Goal: Book appointment/travel/reservation

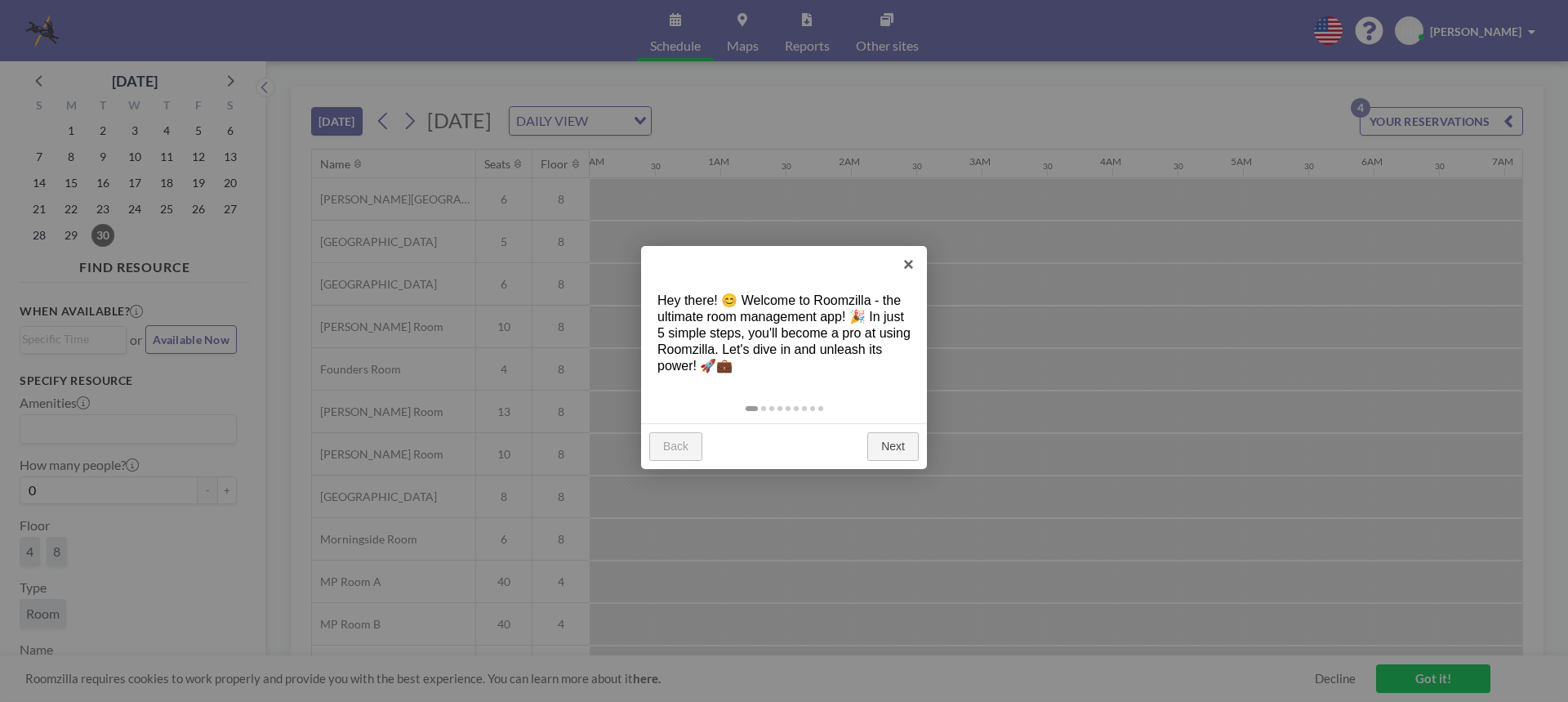
scroll to position [0, 1176]
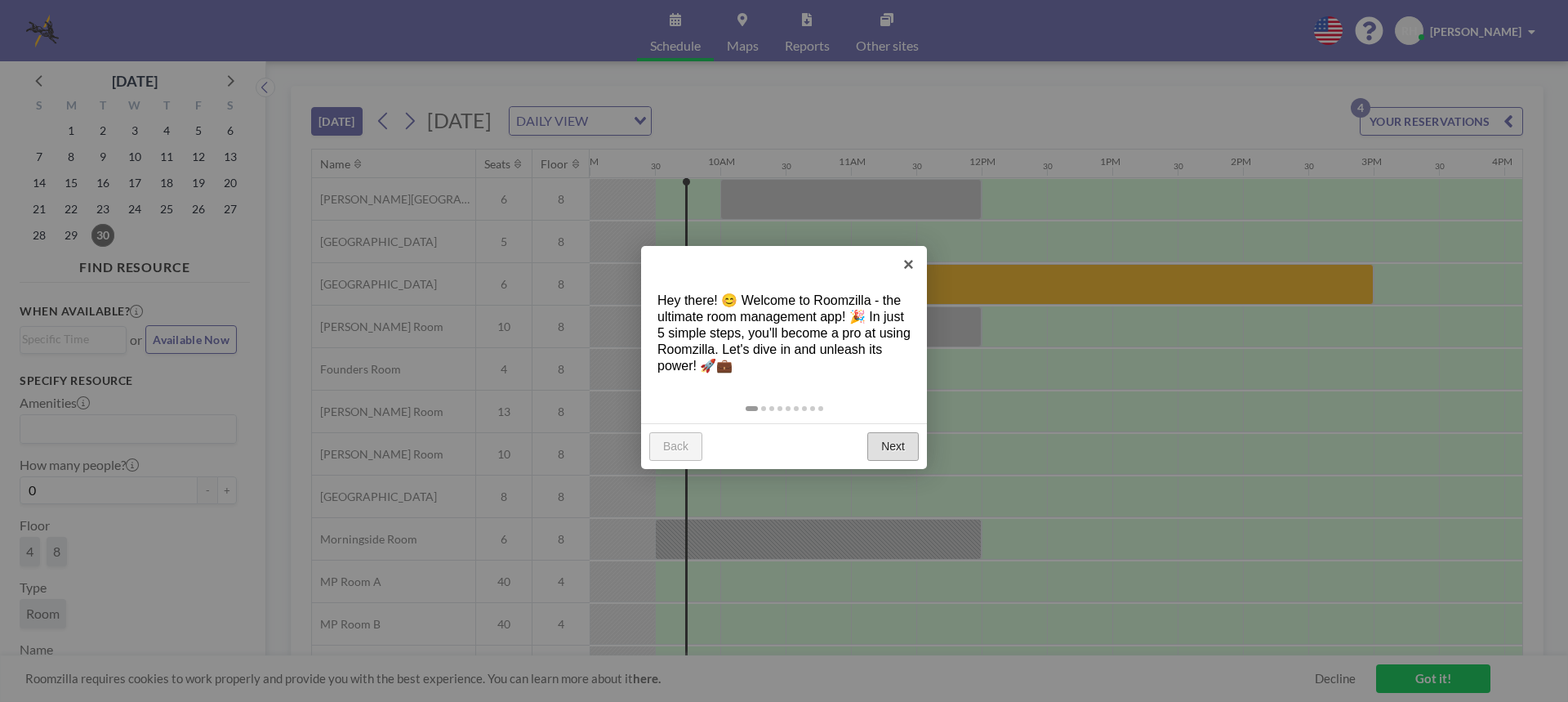
click at [903, 449] on link "Next" at bounding box center [892, 446] width 51 height 29
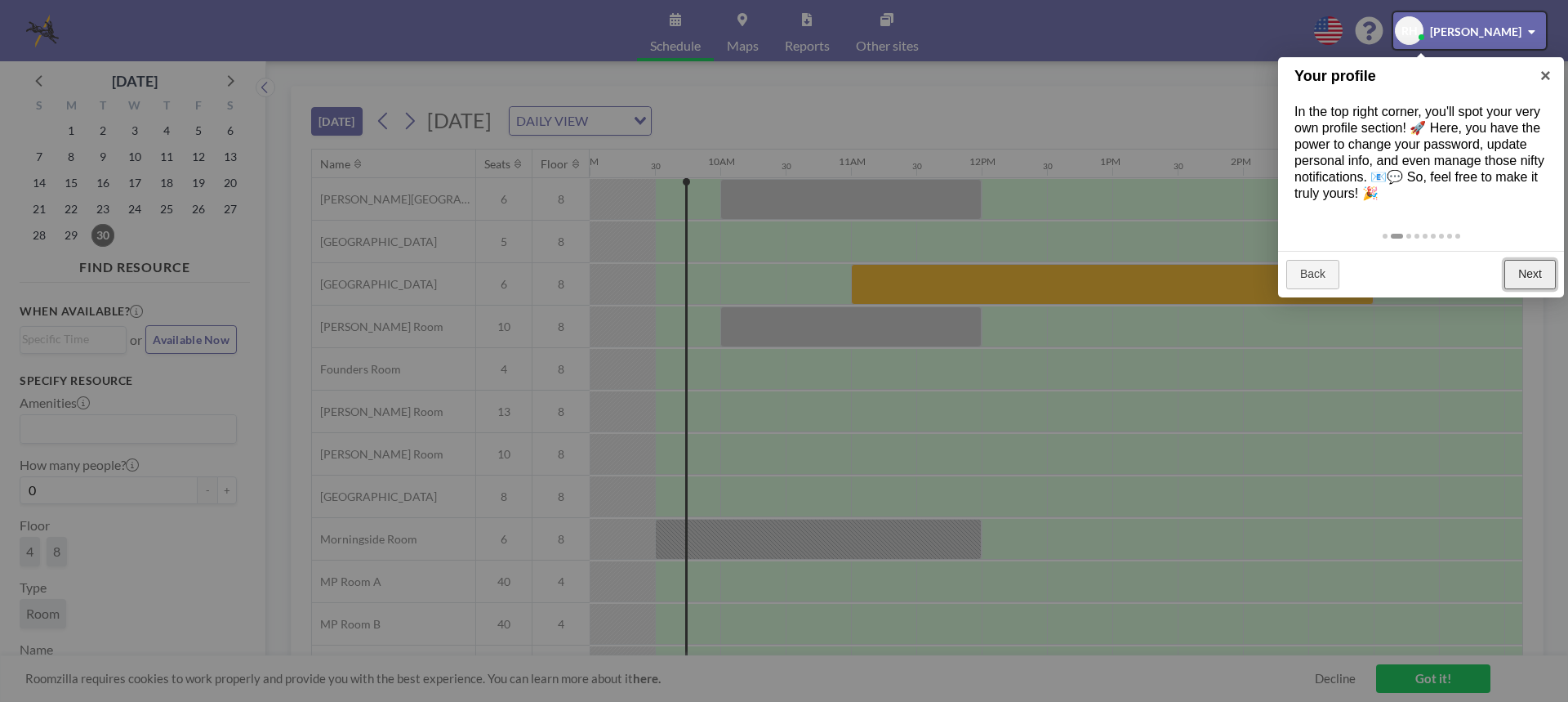
click at [1533, 278] on link "Next" at bounding box center [1529, 274] width 51 height 29
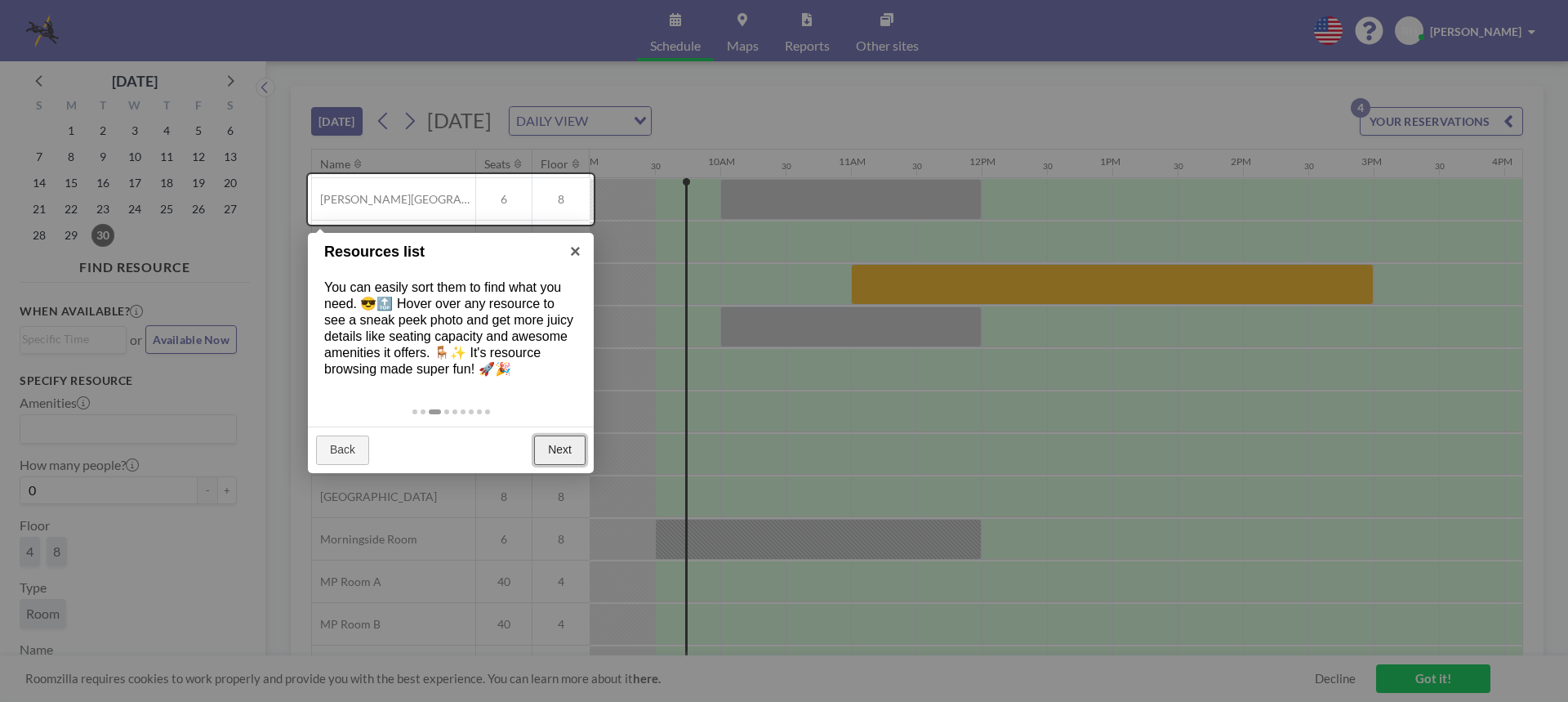
click at [567, 449] on link "Next" at bounding box center [559, 449] width 51 height 29
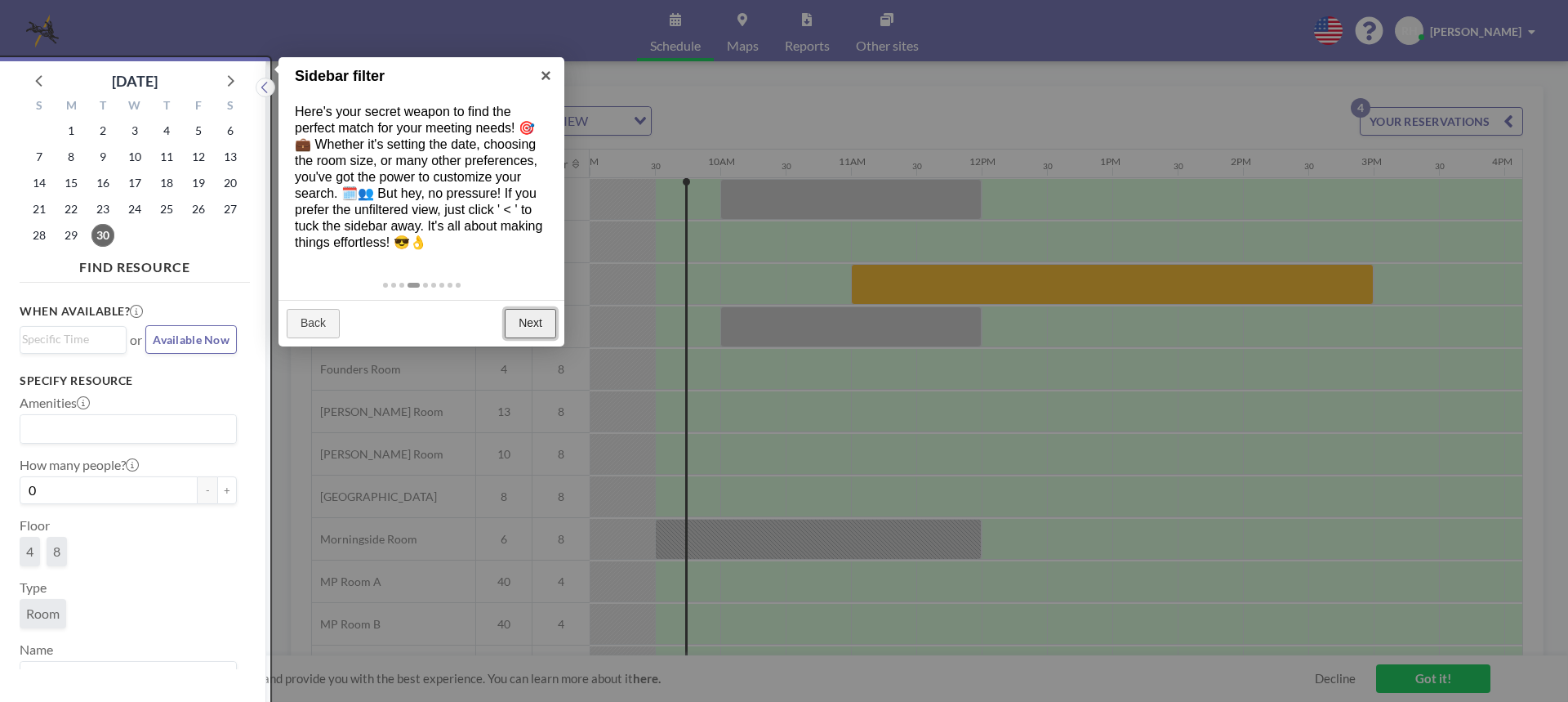
scroll to position [4, 0]
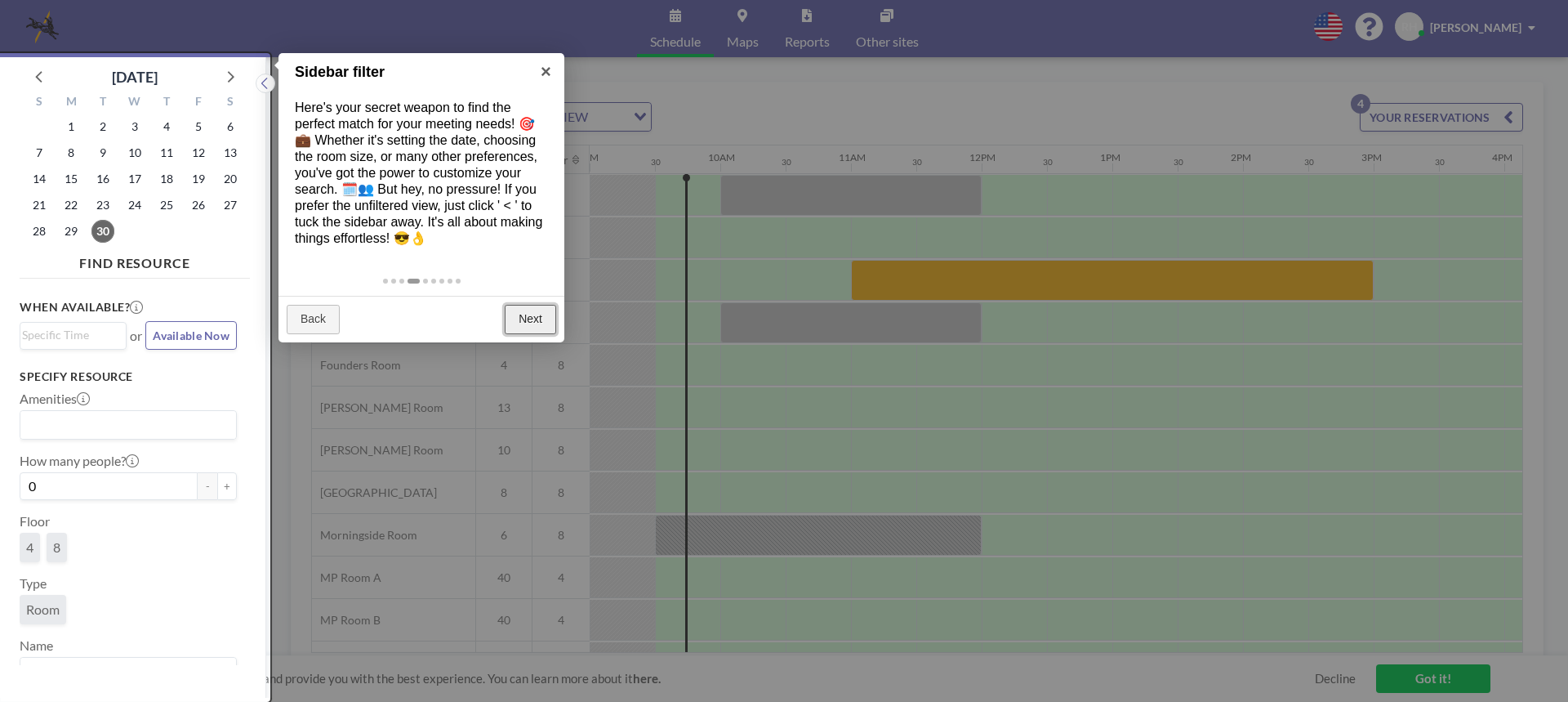
click at [529, 313] on link "Next" at bounding box center [530, 319] width 51 height 29
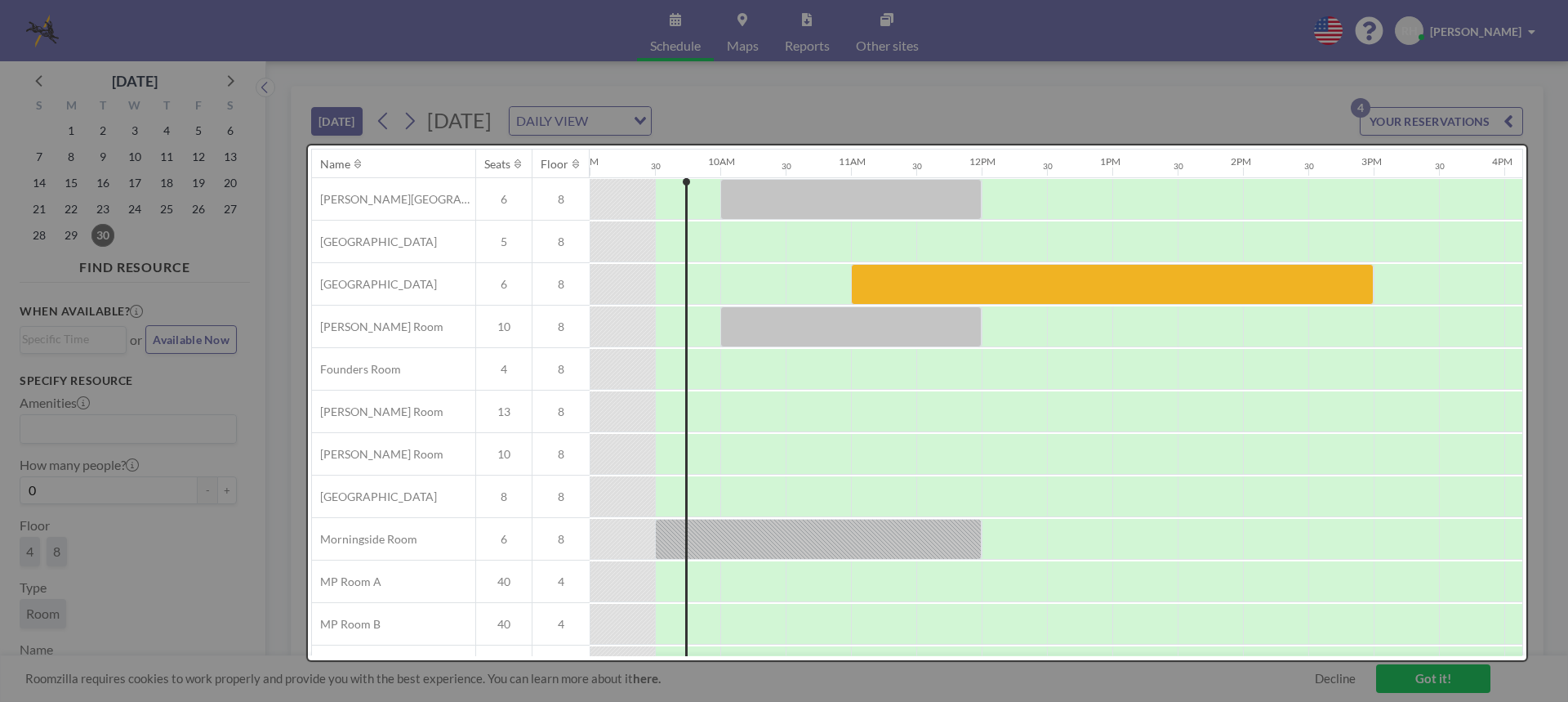
scroll to position [0, 0]
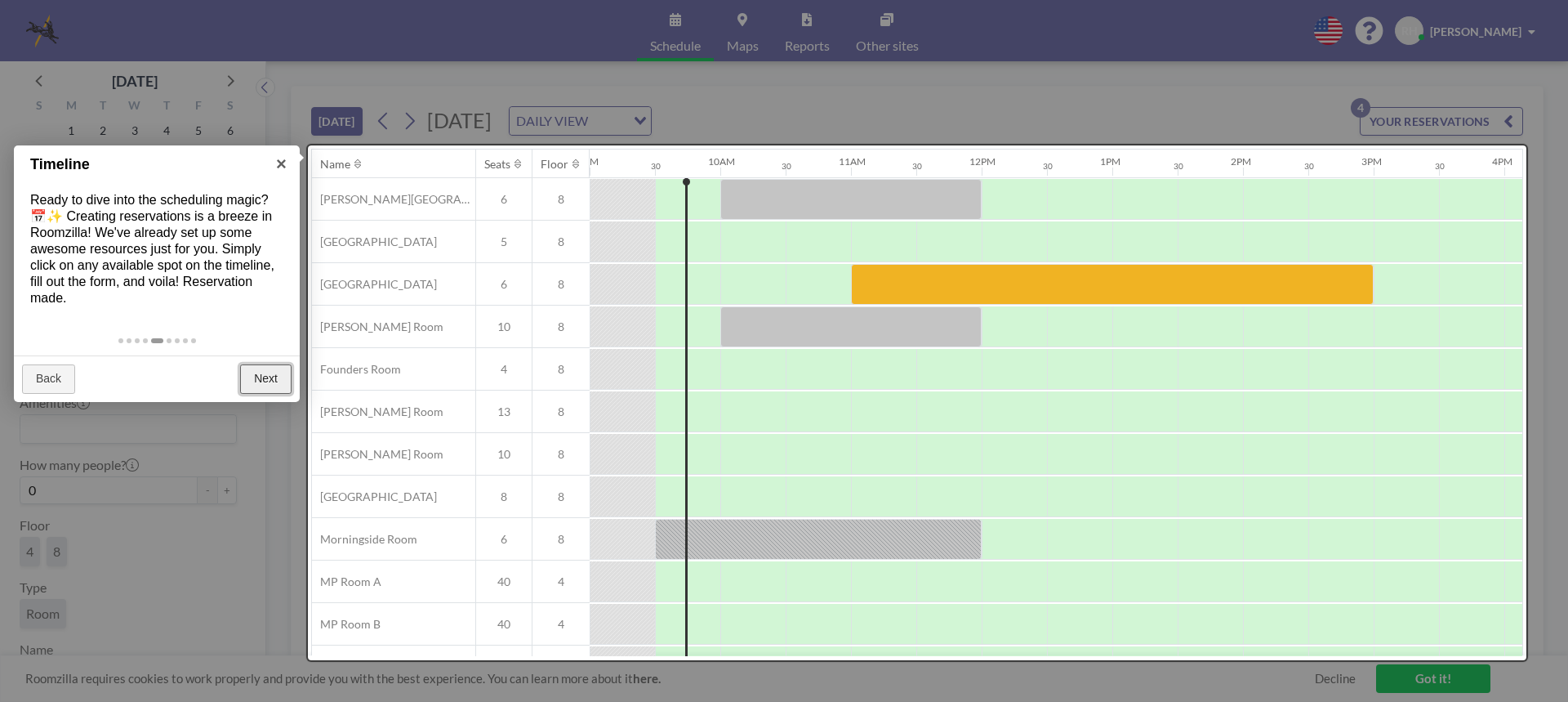
click at [286, 381] on link "Next" at bounding box center [265, 378] width 51 height 29
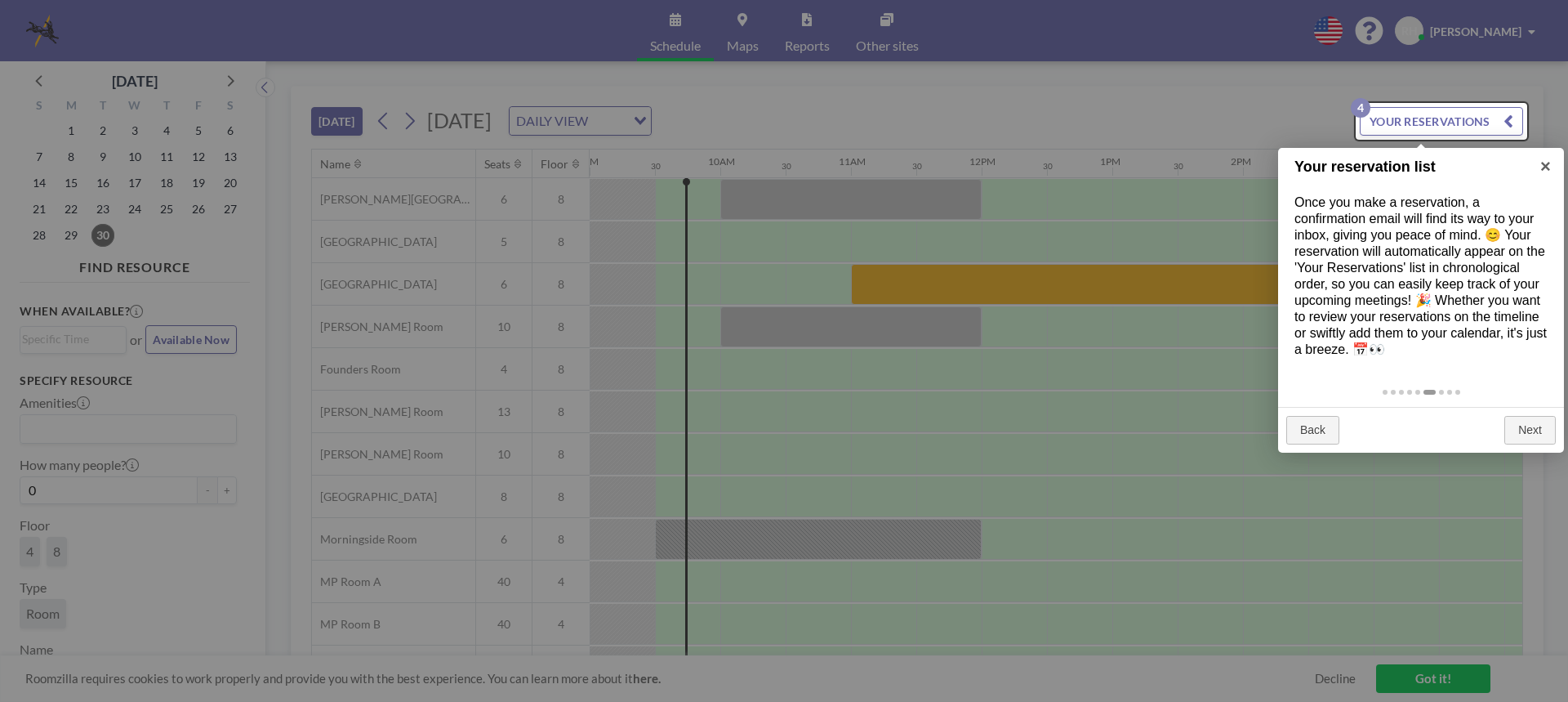
click at [1435, 123] on div at bounding box center [1441, 121] width 172 height 37
click at [1538, 433] on link "Next" at bounding box center [1529, 430] width 51 height 29
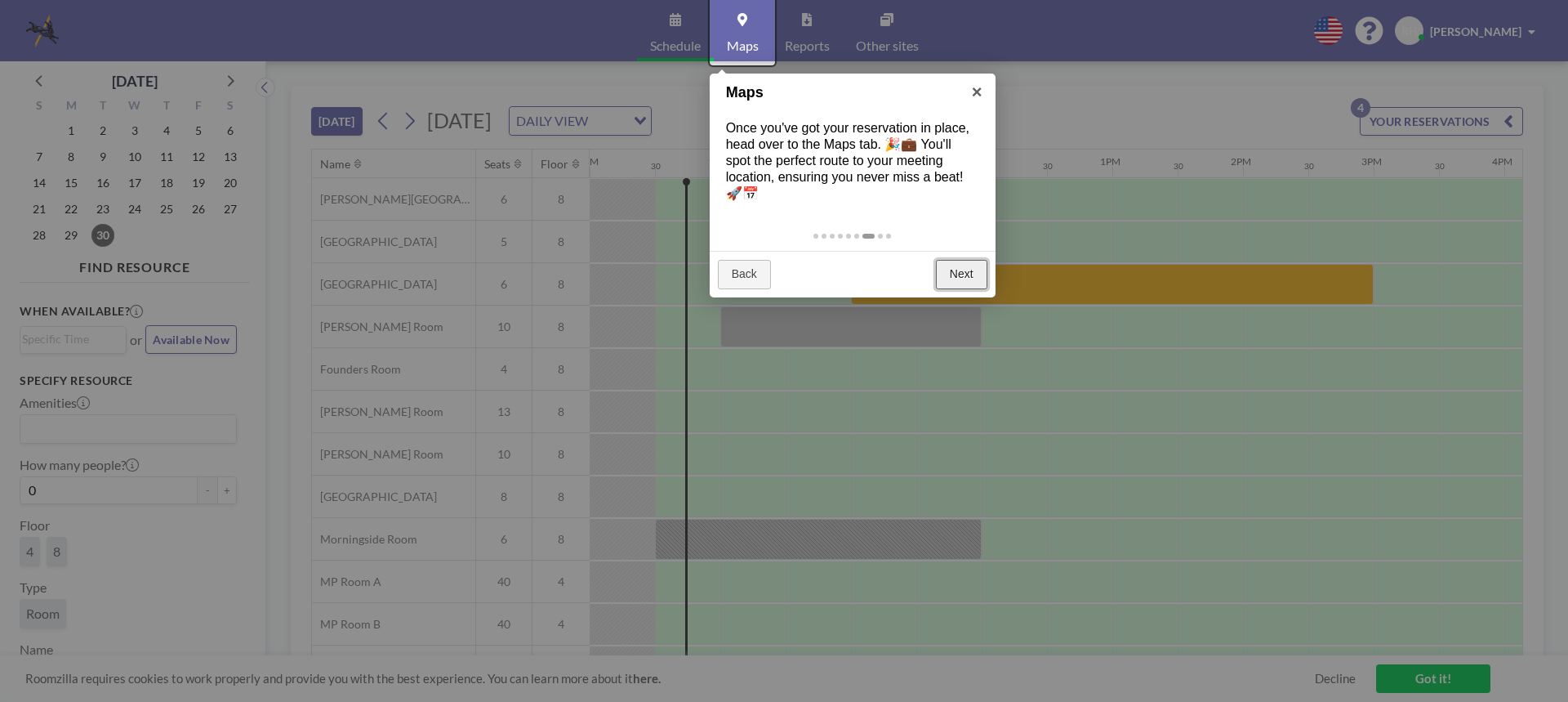
click at [963, 281] on link "Next" at bounding box center [960, 274] width 51 height 29
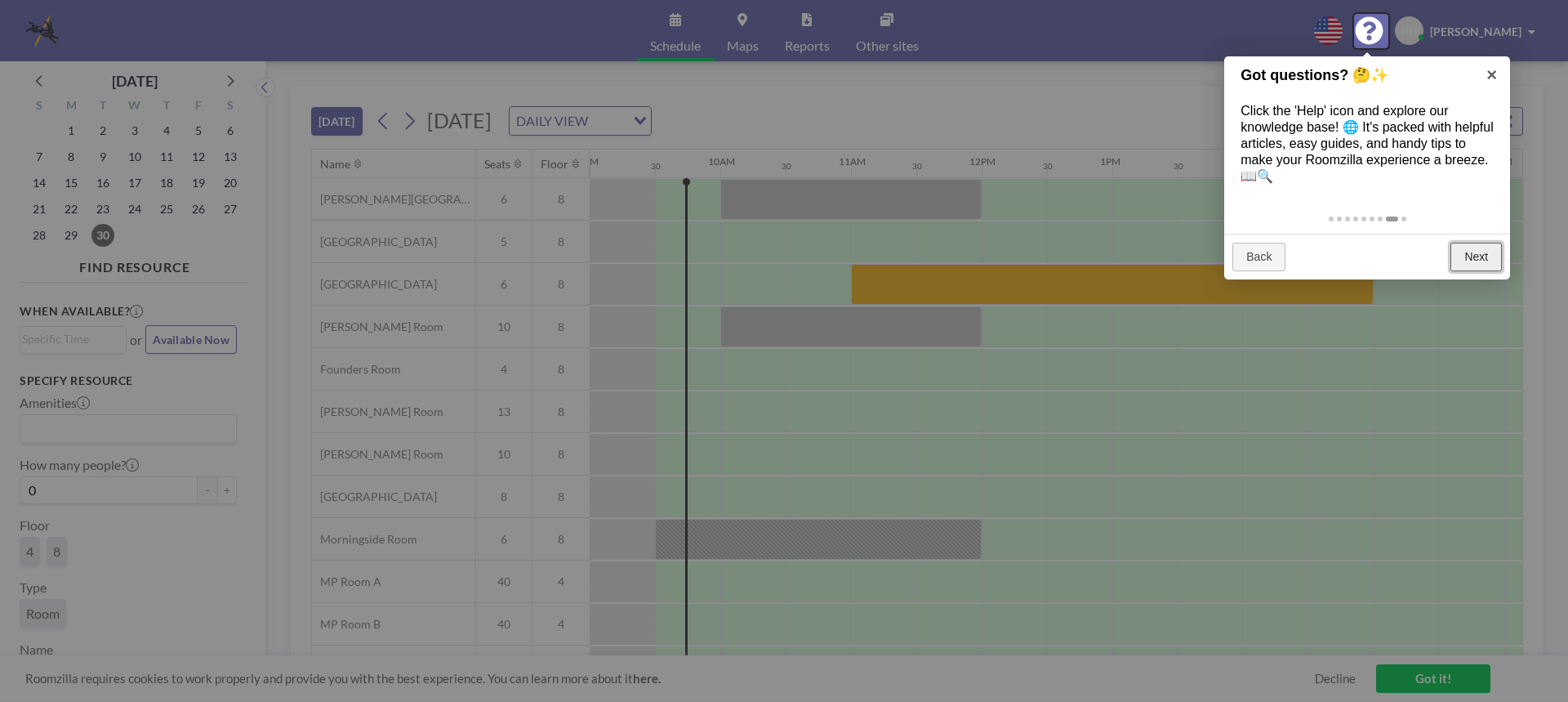
click at [1484, 257] on link "Next" at bounding box center [1475, 257] width 51 height 29
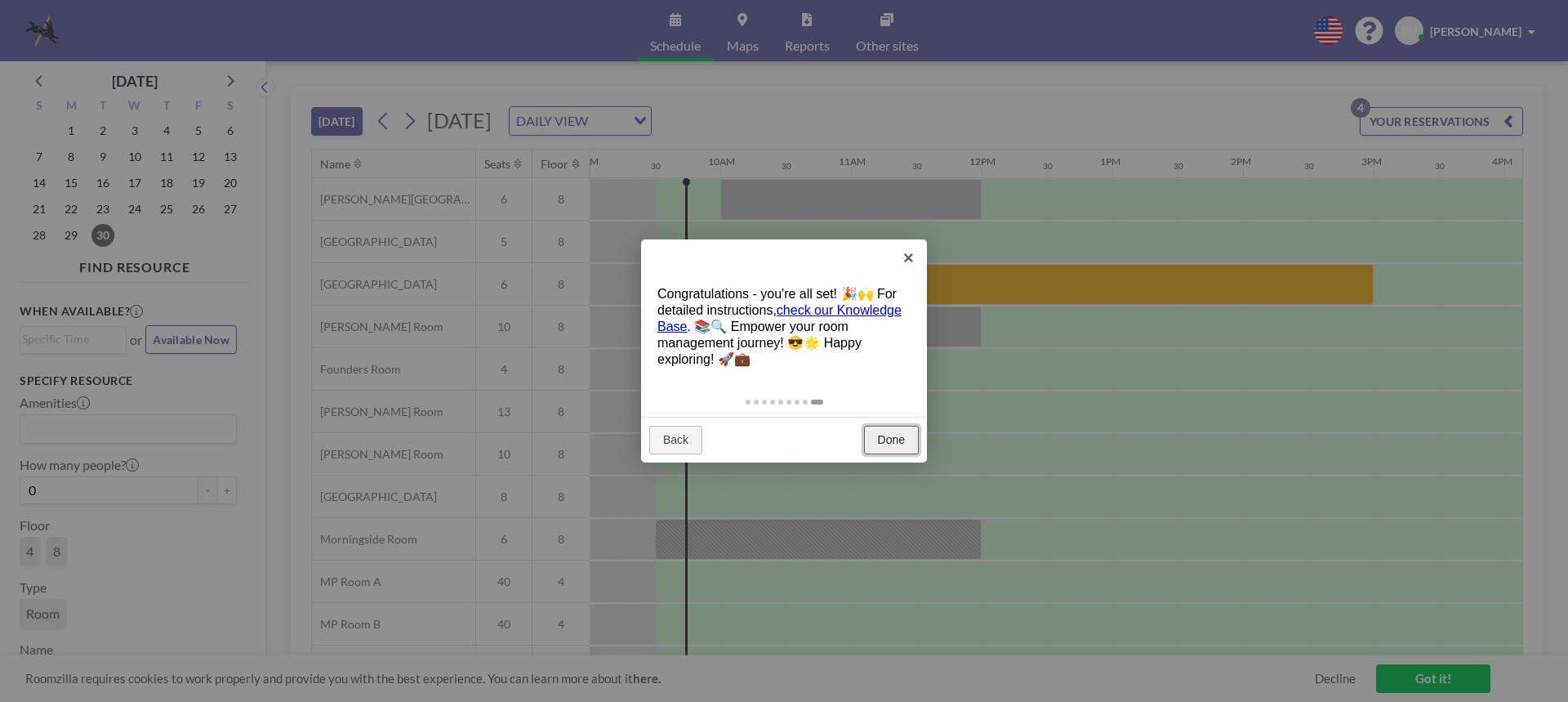
click at [888, 438] on link "Done" at bounding box center [890, 440] width 55 height 29
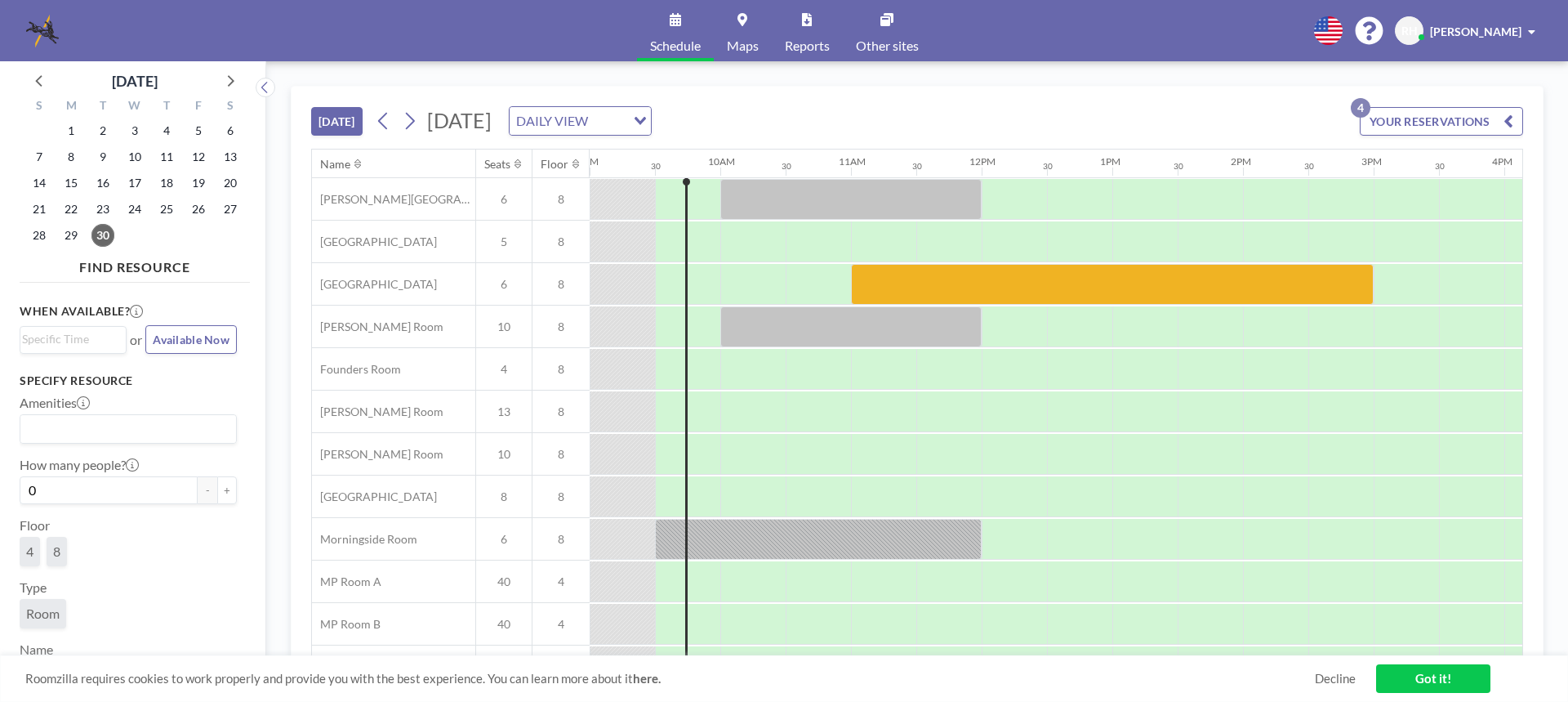
click at [1503, 119] on icon "button" at bounding box center [1508, 121] width 10 height 20
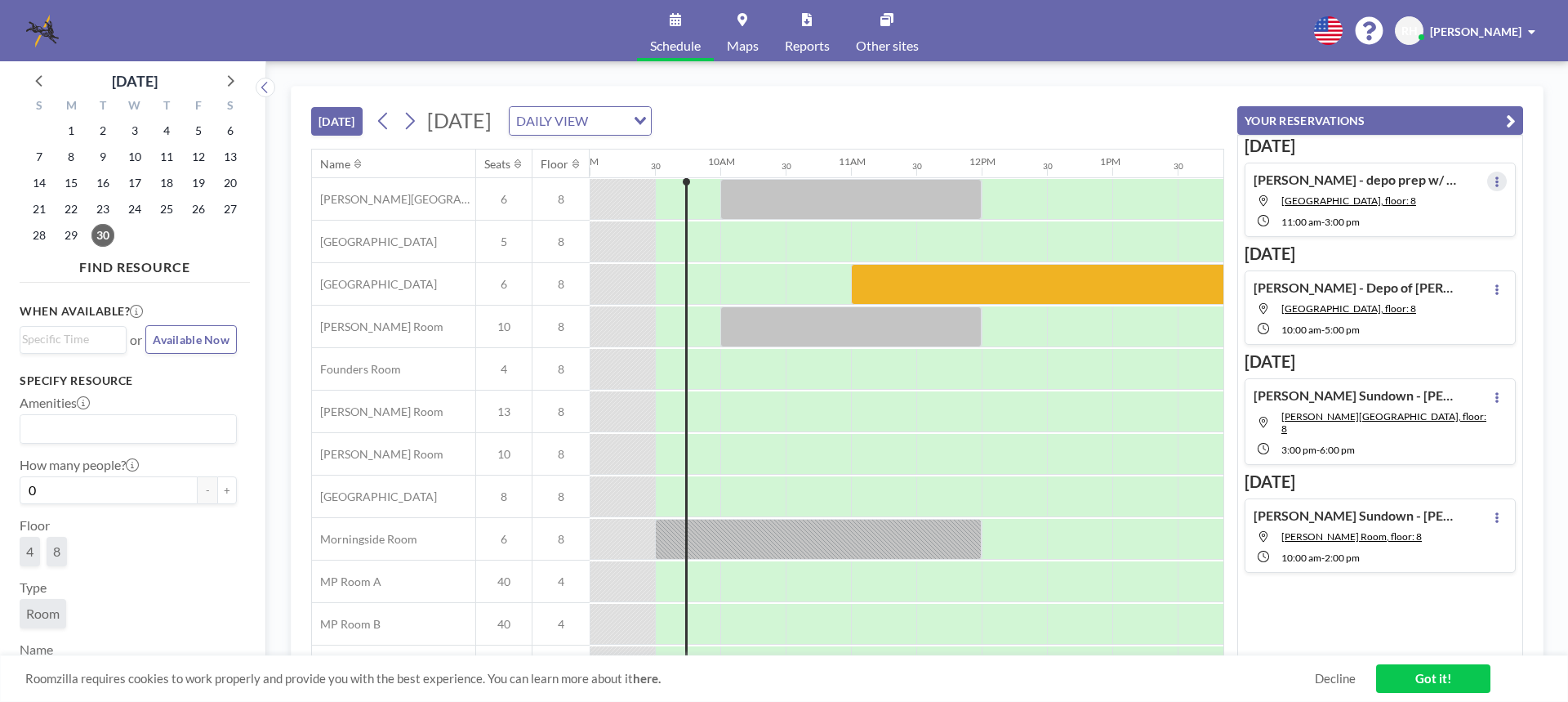
click at [1495, 182] on icon at bounding box center [1496, 181] width 3 height 11
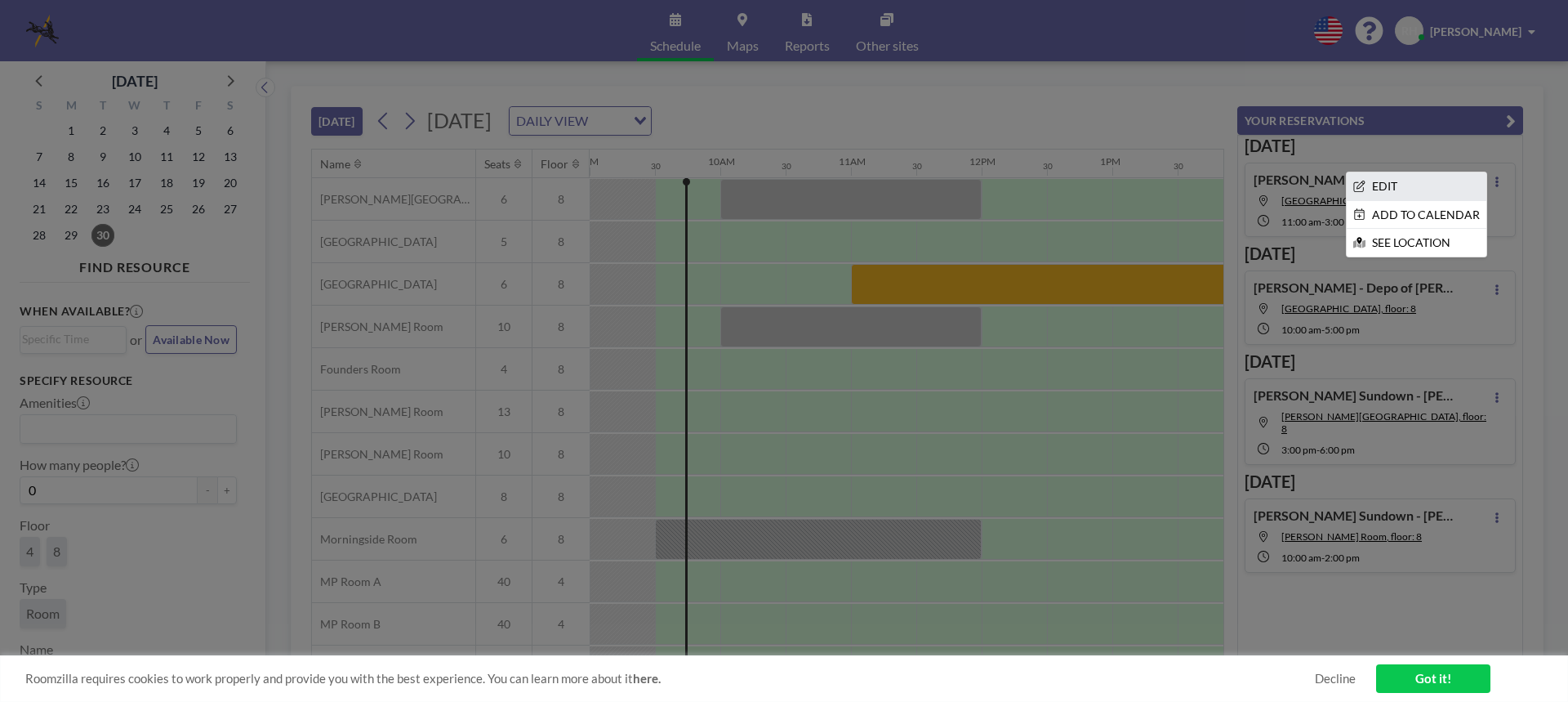
click at [1378, 186] on li "EDIT" at bounding box center [1416, 186] width 140 height 28
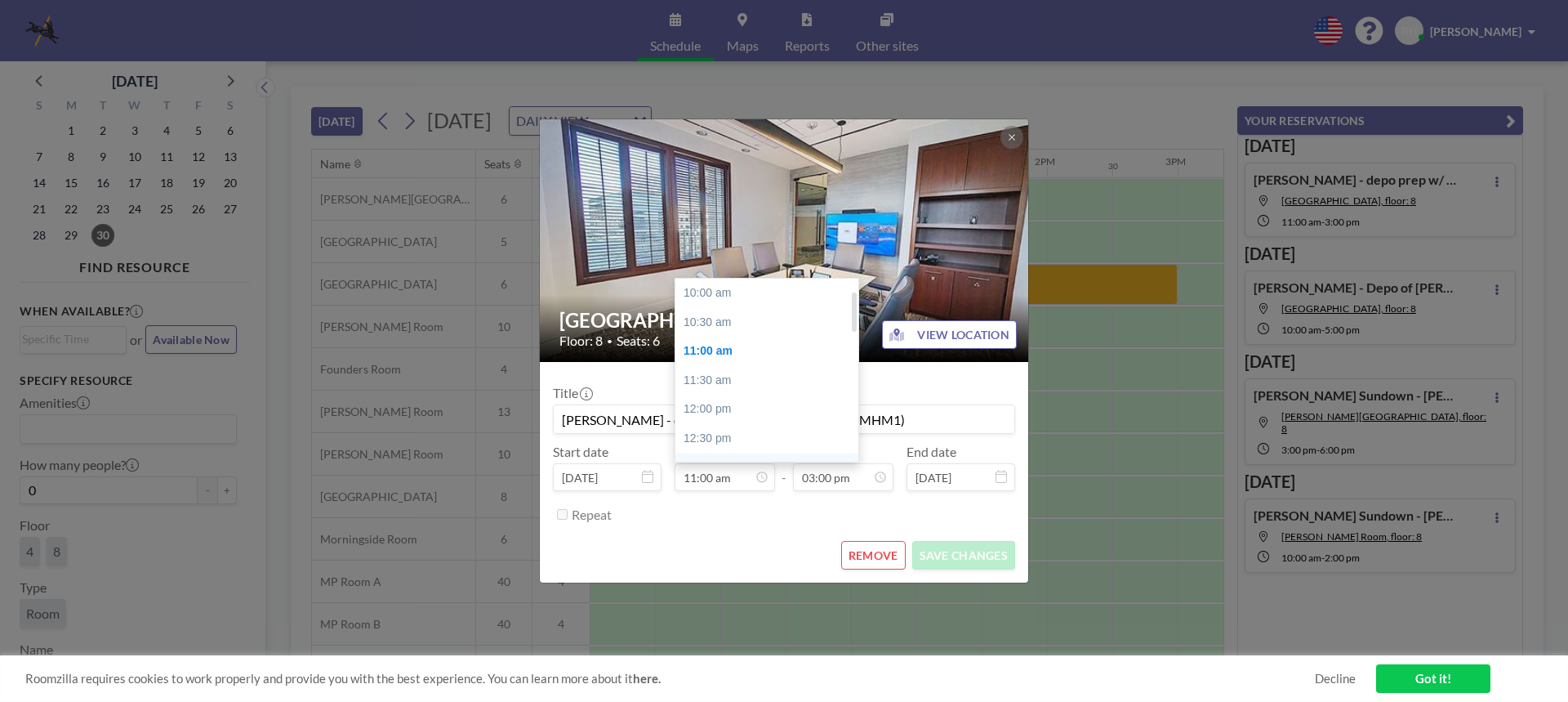
scroll to position [58, 0]
click at [712, 414] on div "01:00 pm" at bounding box center [771, 409] width 191 height 29
type input "01:00 pm"
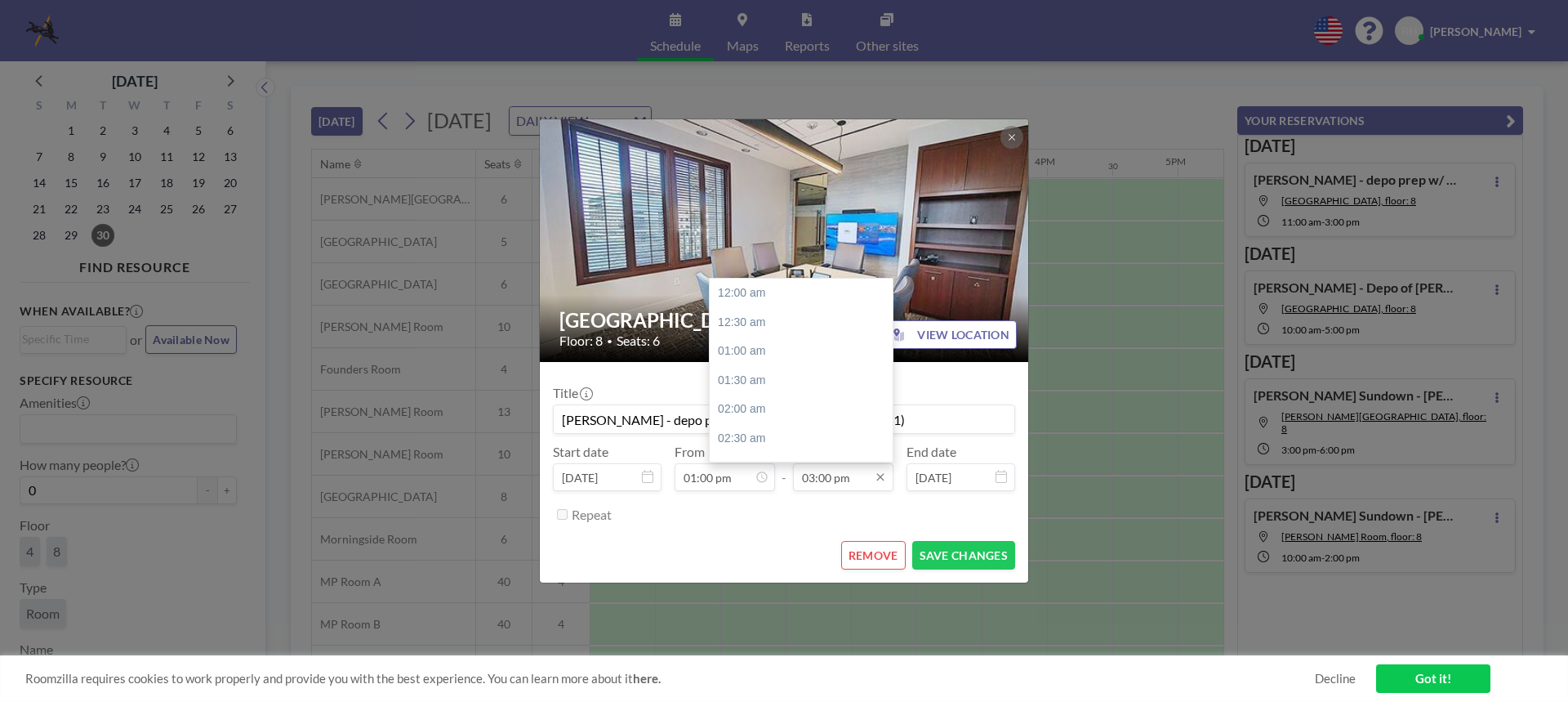
scroll to position [873, 0]
click at [751, 413] on div "05:00 pm" at bounding box center [804, 409] width 191 height 29
type input "05:00 pm"
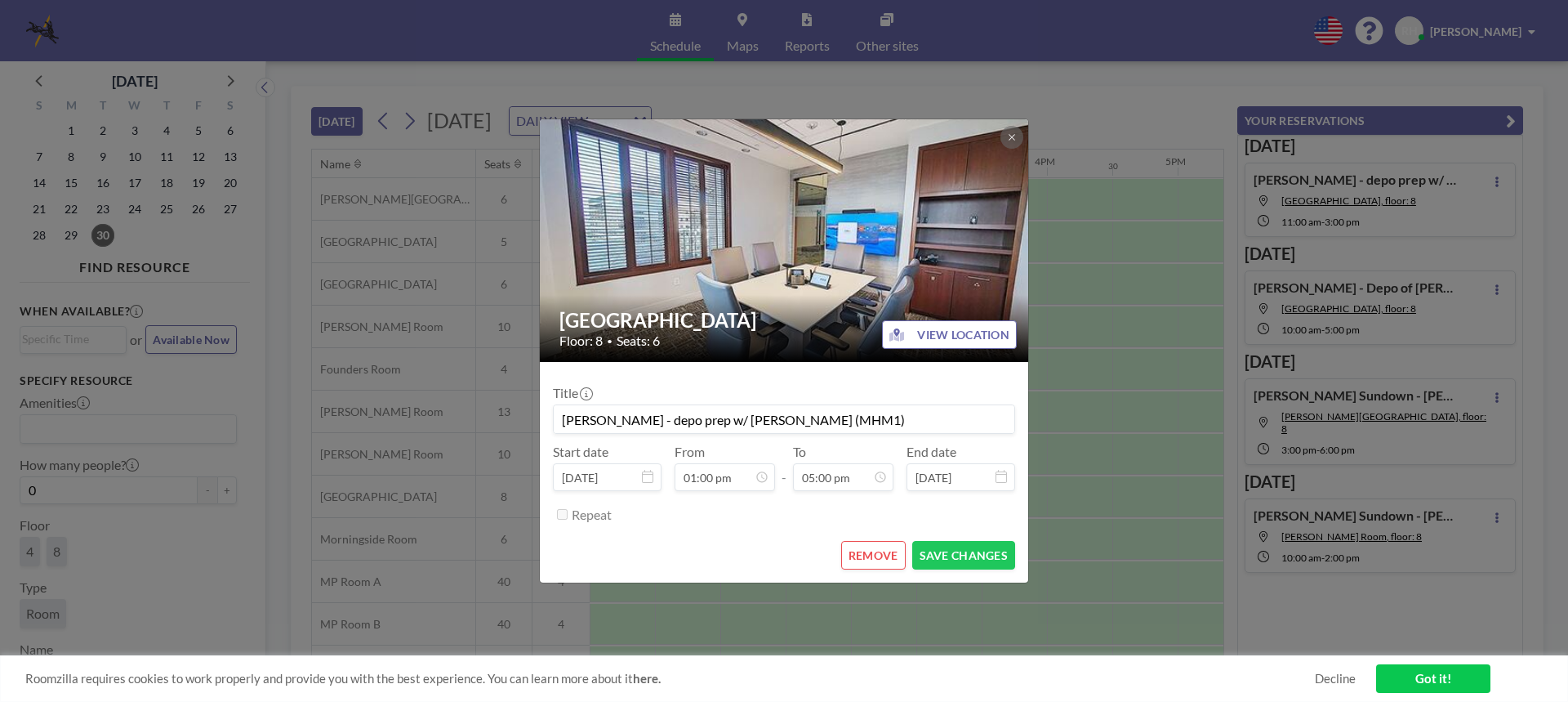
scroll to position [989, 0]
click at [972, 557] on button "SAVE CHANGES" at bounding box center [963, 555] width 103 height 29
